Goal: Task Accomplishment & Management: Use online tool/utility

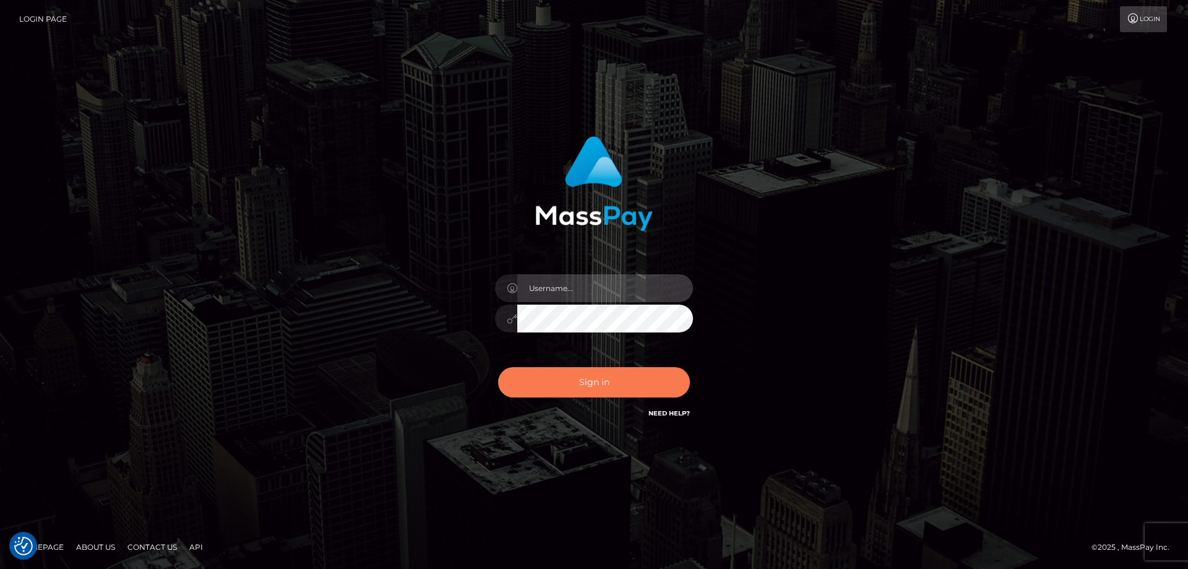
type input "tinekeb"
click at [604, 382] on button "Sign in" at bounding box center [594, 382] width 192 height 30
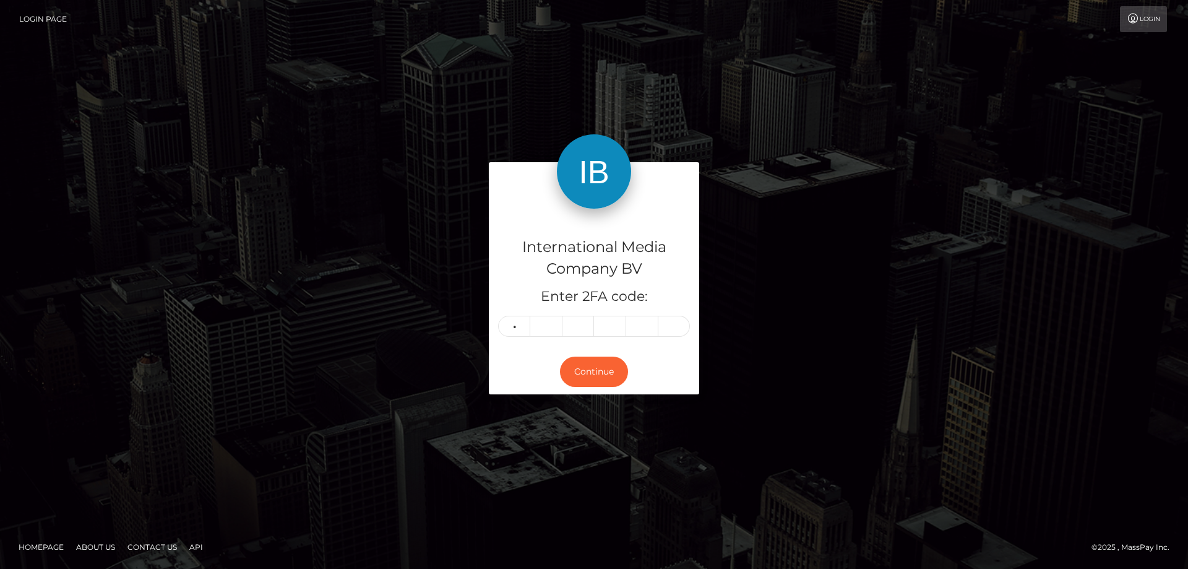
type input "1"
type input "6"
type input "2"
type input "5"
type input "3"
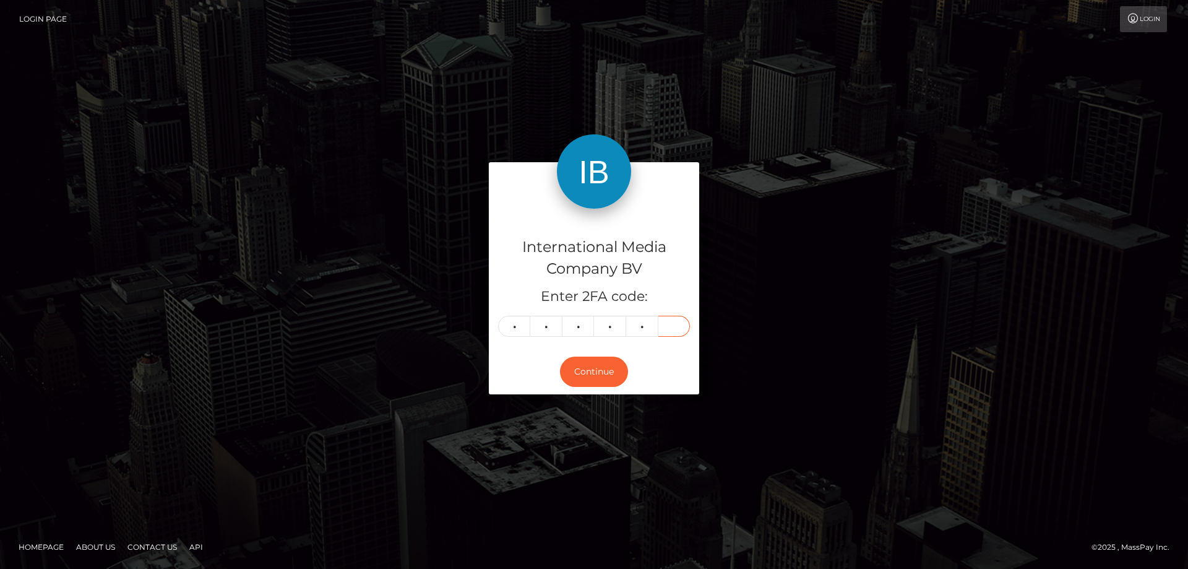
type input "6"
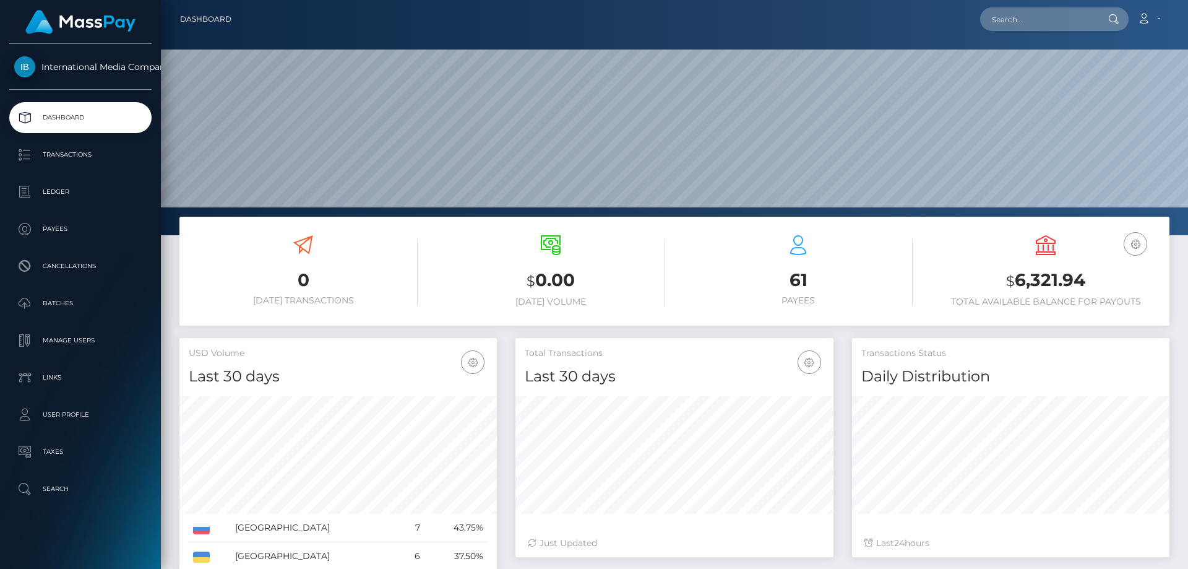
scroll to position [220, 318]
click at [56, 301] on p "Batches" at bounding box center [80, 303] width 132 height 19
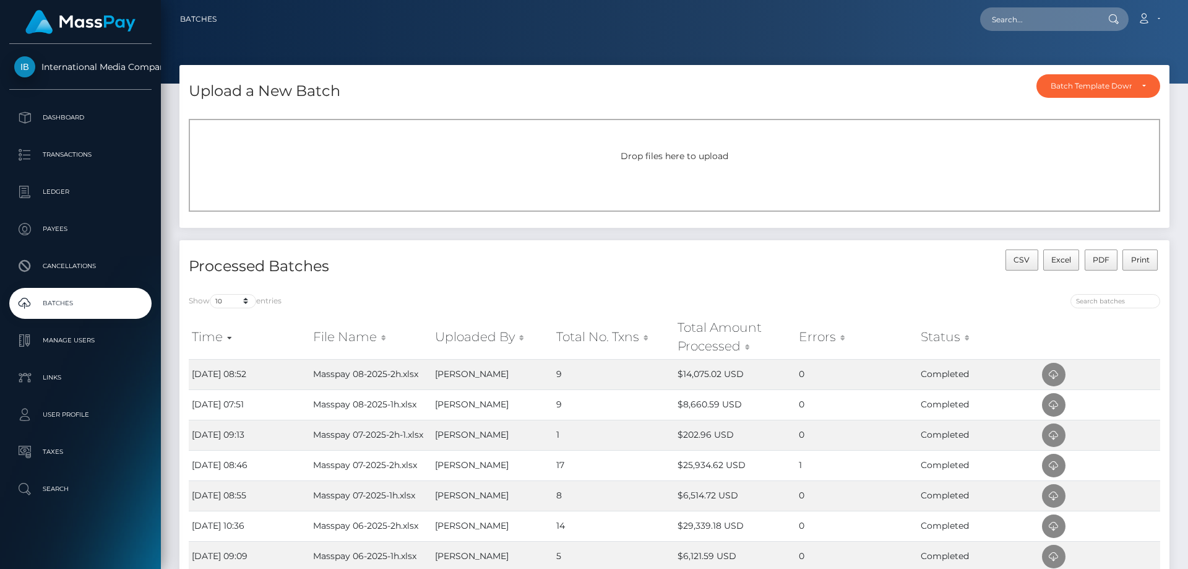
click at [295, 164] on div "Drop files here to upload" at bounding box center [674, 165] width 971 height 93
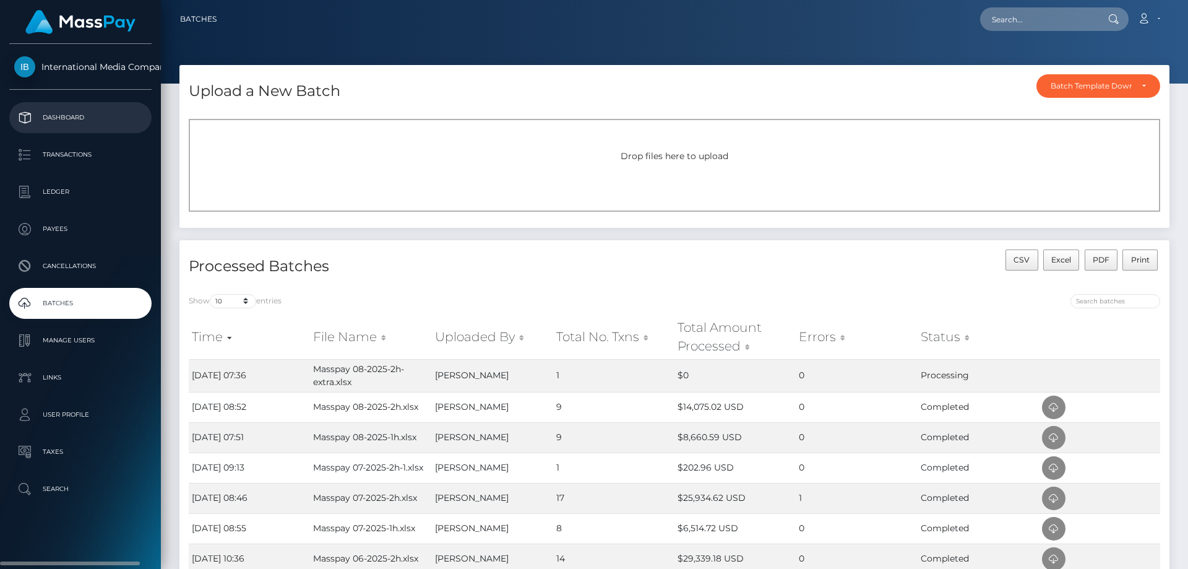
click at [54, 117] on p "Dashboard" at bounding box center [80, 117] width 132 height 19
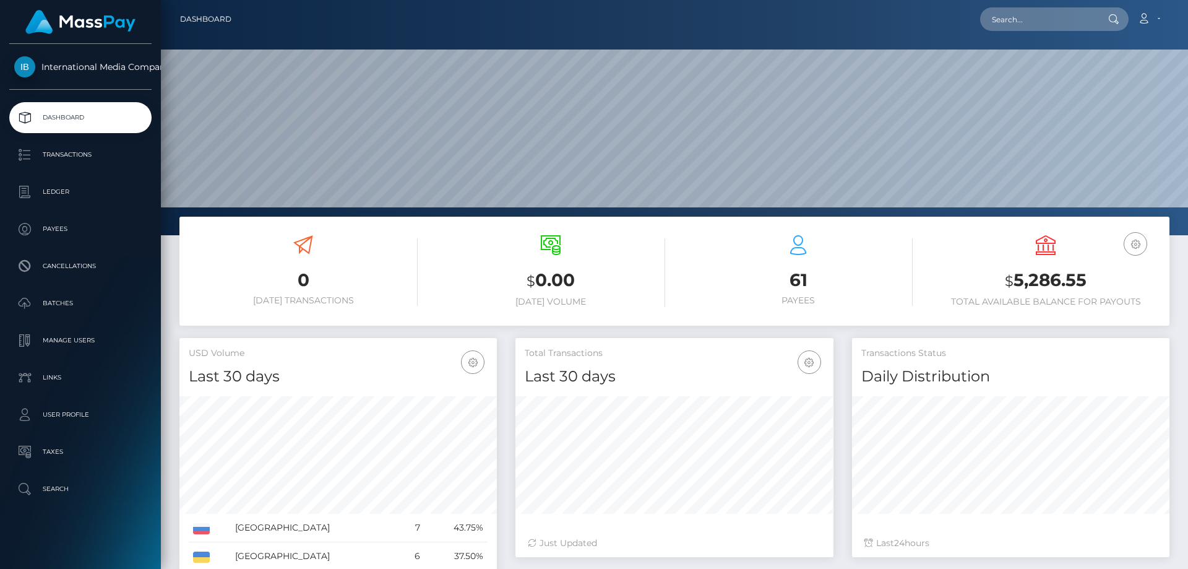
scroll to position [220, 318]
click at [61, 301] on p "Batches" at bounding box center [80, 303] width 132 height 19
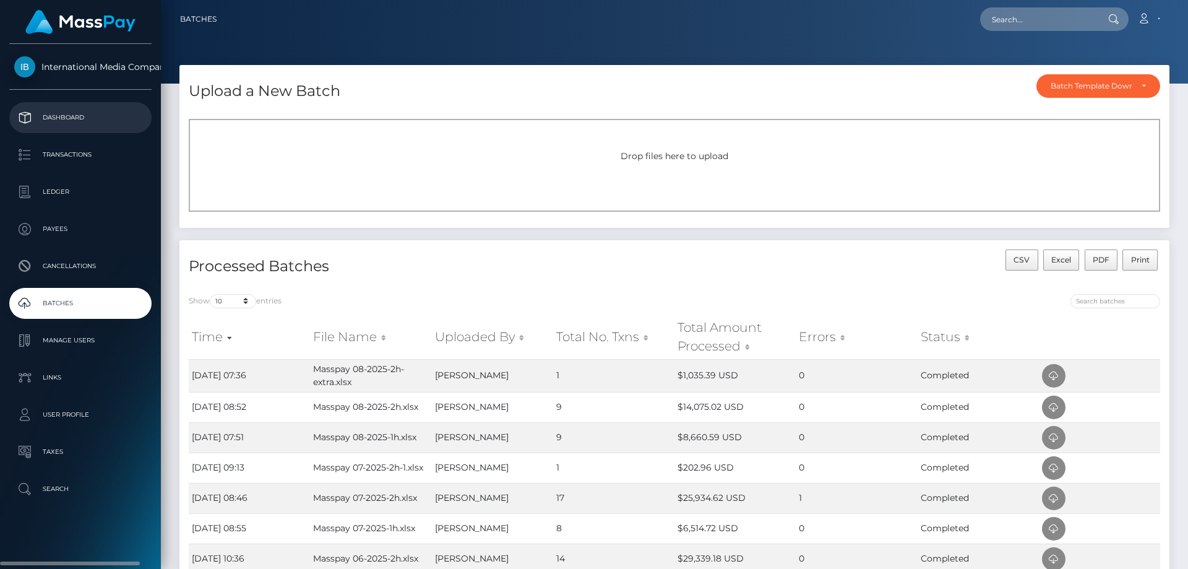
click at [75, 116] on p "Dashboard" at bounding box center [80, 117] width 132 height 19
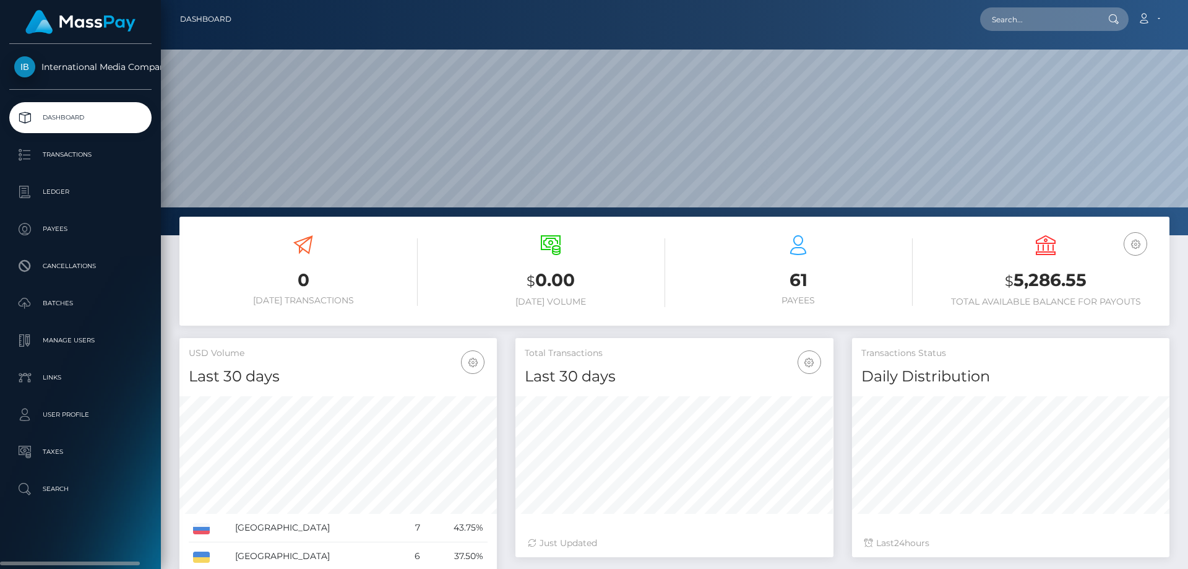
scroll to position [220, 318]
click at [1147, 18] on icon at bounding box center [1143, 19] width 13 height 10
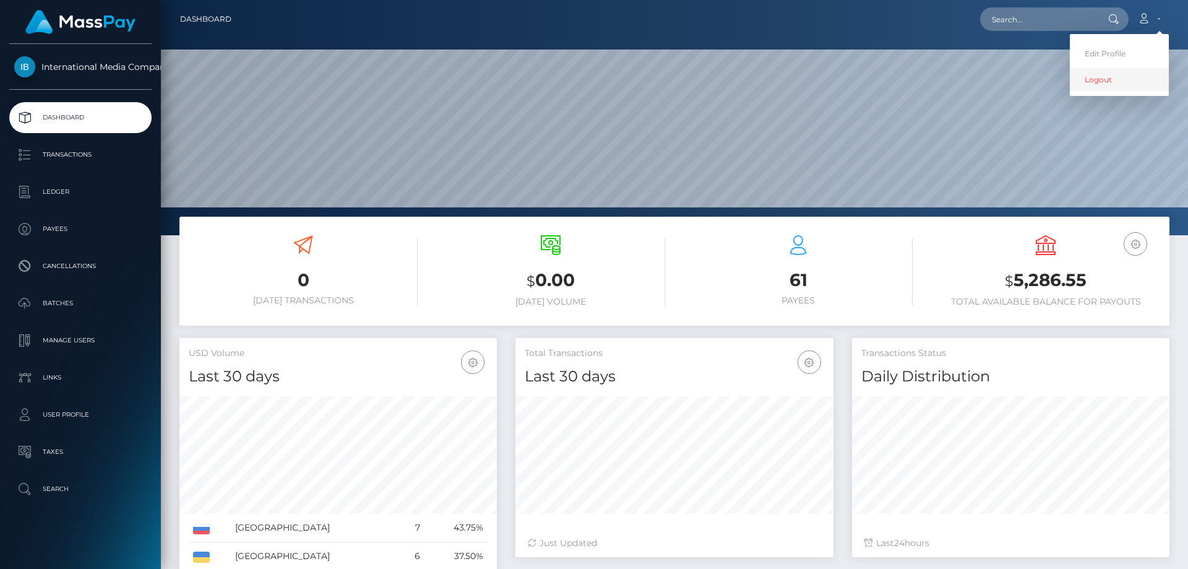
click at [1100, 83] on link "Logout" at bounding box center [1119, 79] width 99 height 23
